Goal: Navigation & Orientation: Find specific page/section

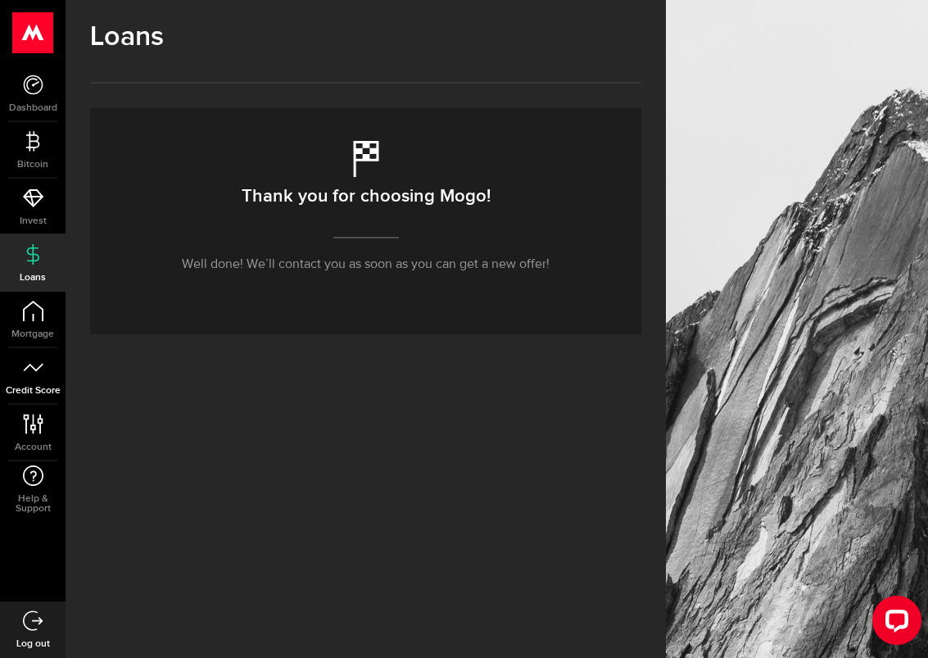
click at [33, 371] on icon at bounding box center [33, 367] width 20 height 20
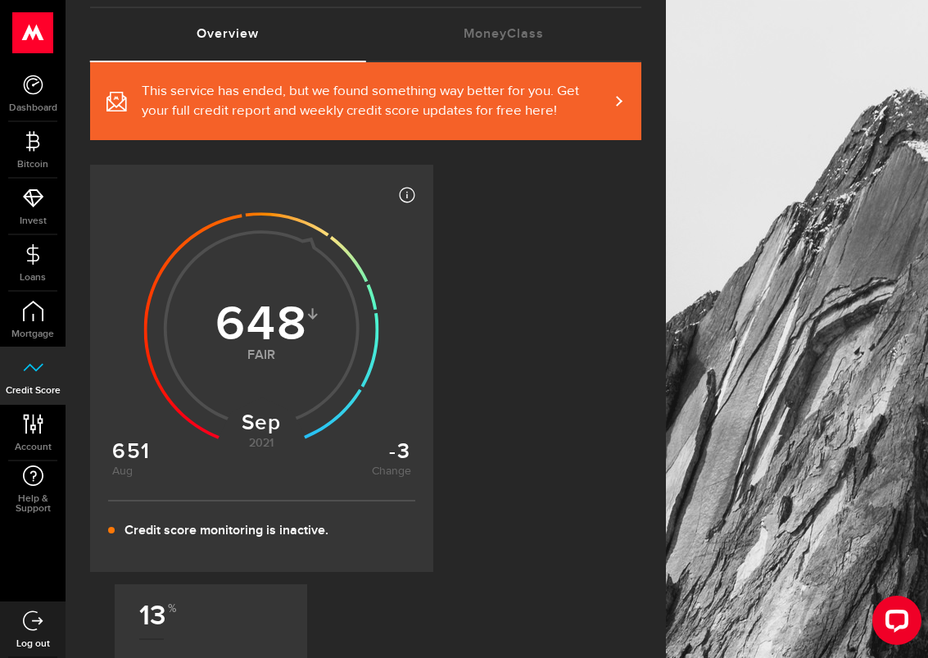
scroll to position [72, 0]
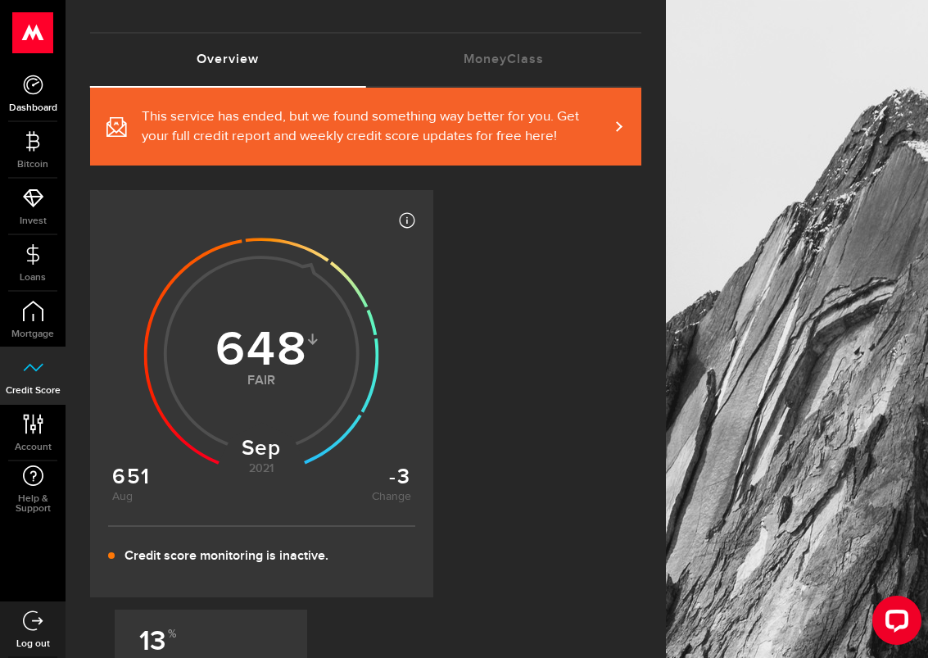
click at [31, 97] on link "Dashboard" at bounding box center [33, 94] width 66 height 56
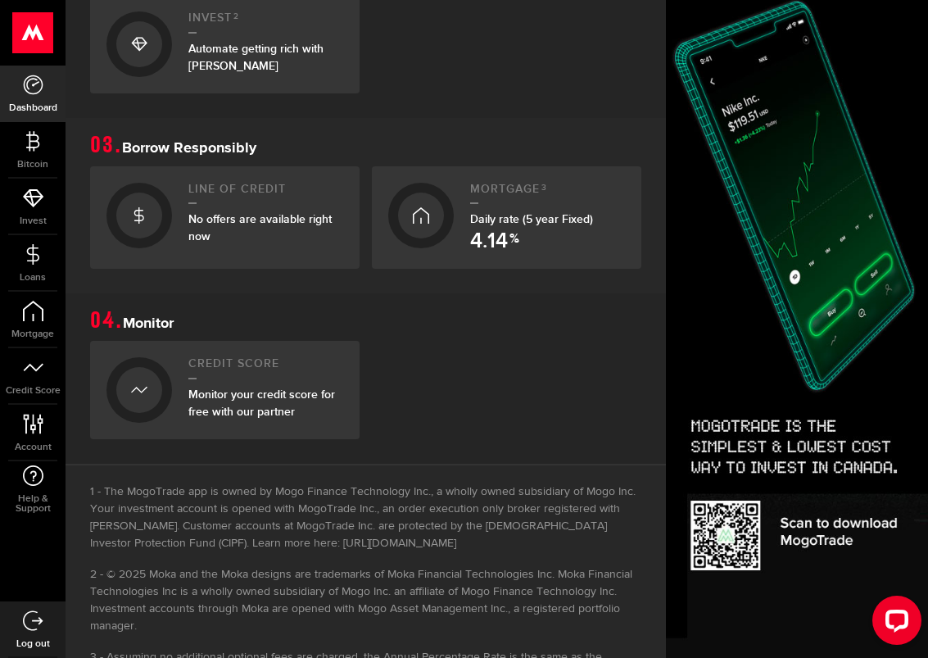
scroll to position [782, 0]
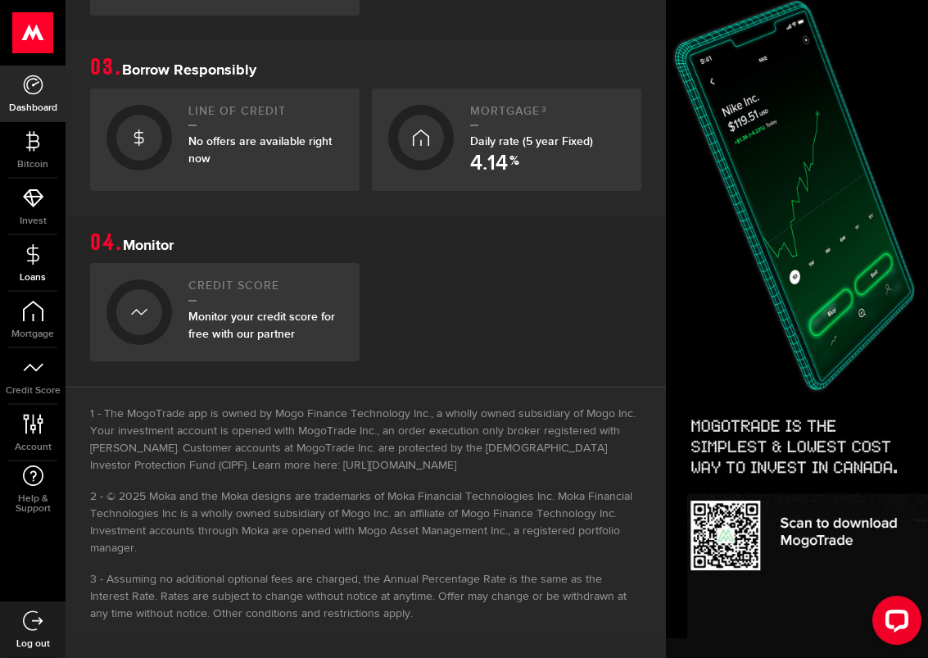
click at [29, 242] on link "Loans" at bounding box center [33, 263] width 66 height 56
